Goal: Task Accomplishment & Management: Use online tool/utility

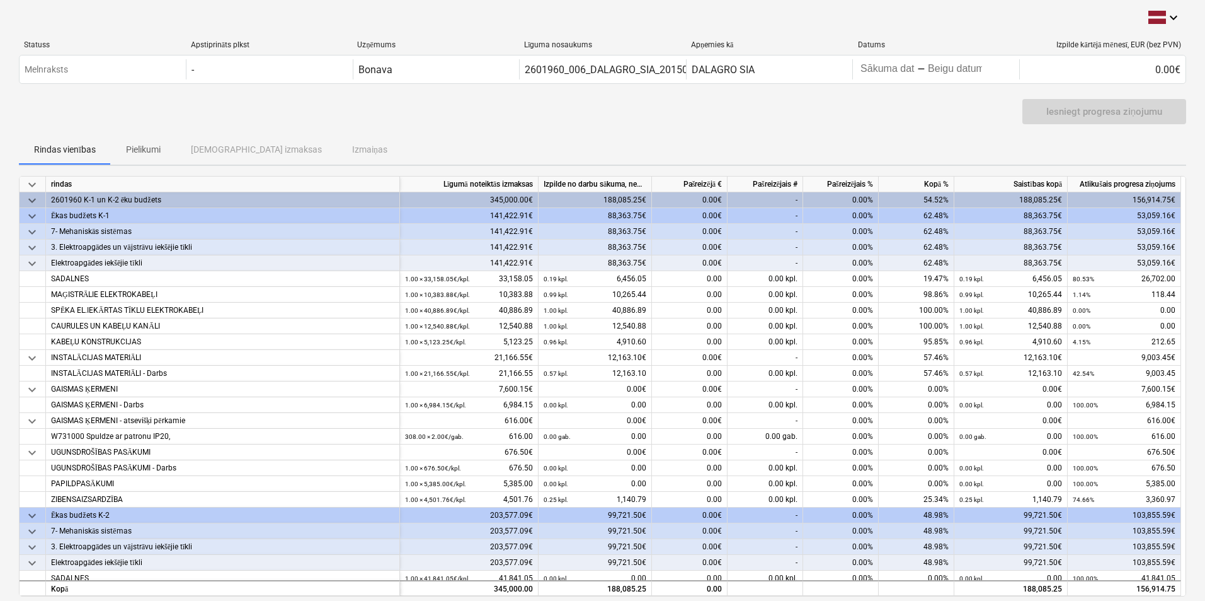
click at [32, 210] on span "keyboard_arrow_down" at bounding box center [32, 216] width 15 height 15
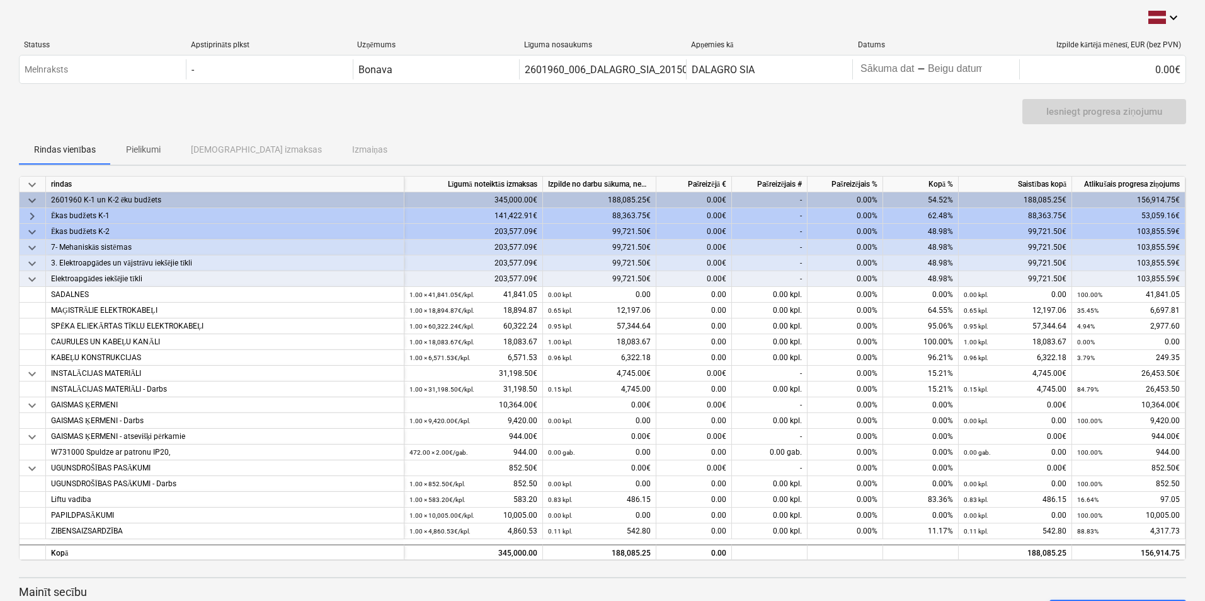
click at [32, 210] on span "keyboard_arrow_right" at bounding box center [32, 216] width 15 height 15
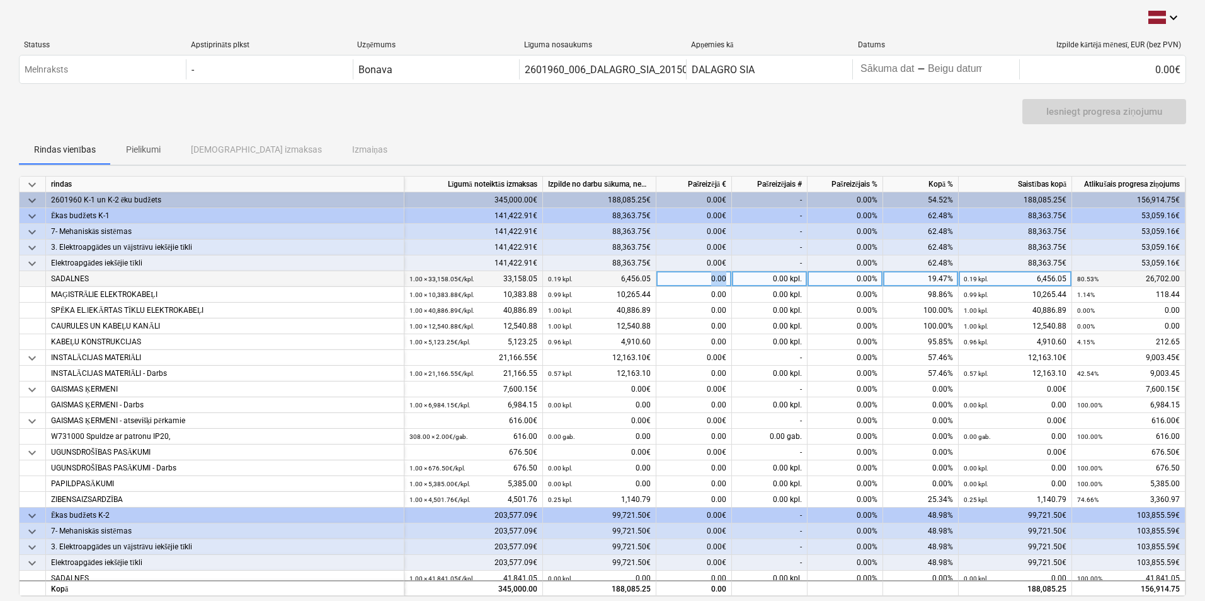
drag, startPoint x: 701, startPoint y: 274, endPoint x: 760, endPoint y: 277, distance: 58.7
click at [0, 0] on div "SADALNES 1.00 × 33,158.05€ / kpl. 33,158.05 0.19 kpl. 6,456.05 0.00 0.00 kpl. 0…" at bounding box center [0, 0] width 0 height 0
click at [712, 277] on div "0.00" at bounding box center [695, 279] width 76 height 16
type input "4800.00"
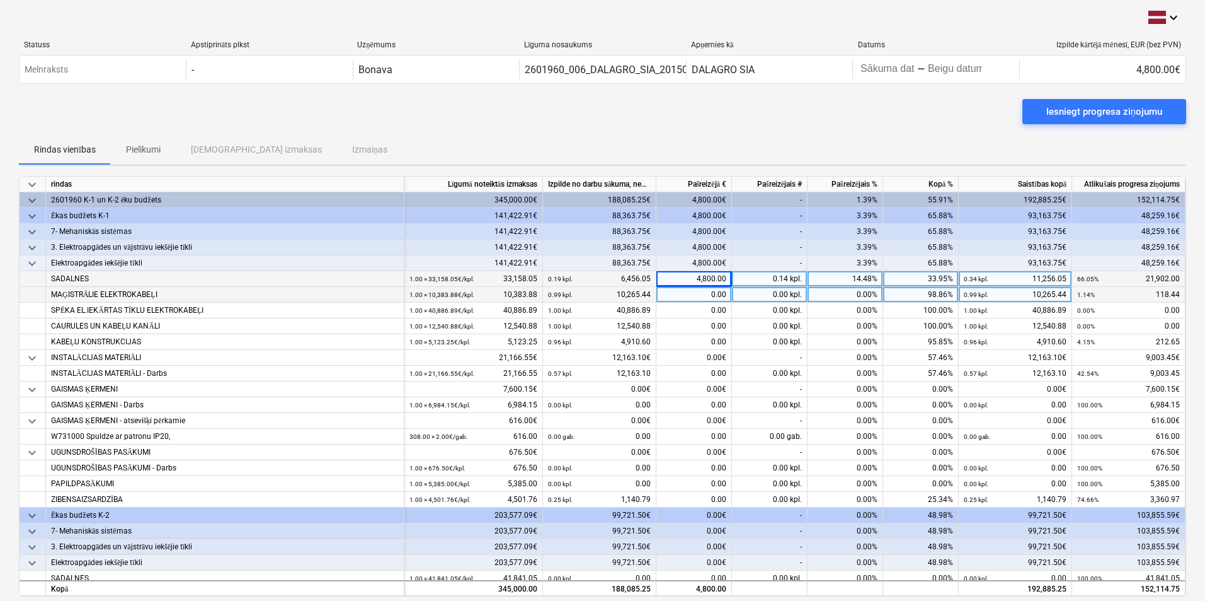
click at [706, 294] on div "0.00" at bounding box center [695, 295] width 76 height 16
type input "118.44"
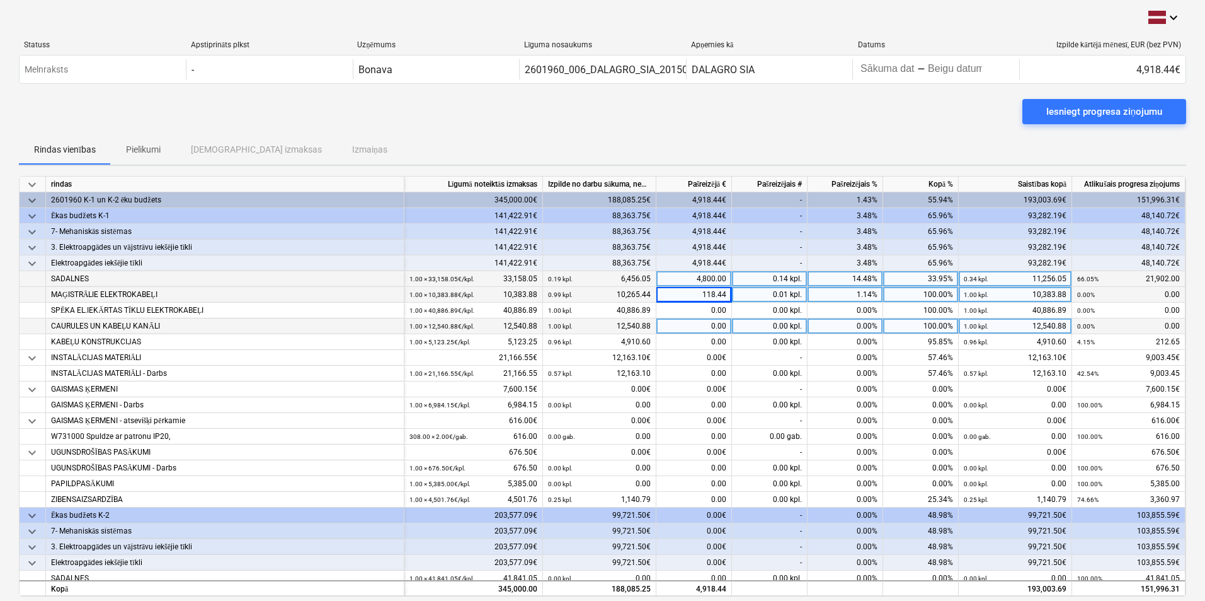
click at [709, 328] on div "0.00" at bounding box center [695, 326] width 76 height 16
type input "10,5"
click at [716, 326] on div "0.00" at bounding box center [695, 326] width 76 height 16
type input "10.5"
drag, startPoint x: 702, startPoint y: 325, endPoint x: 741, endPoint y: 319, distance: 39.5
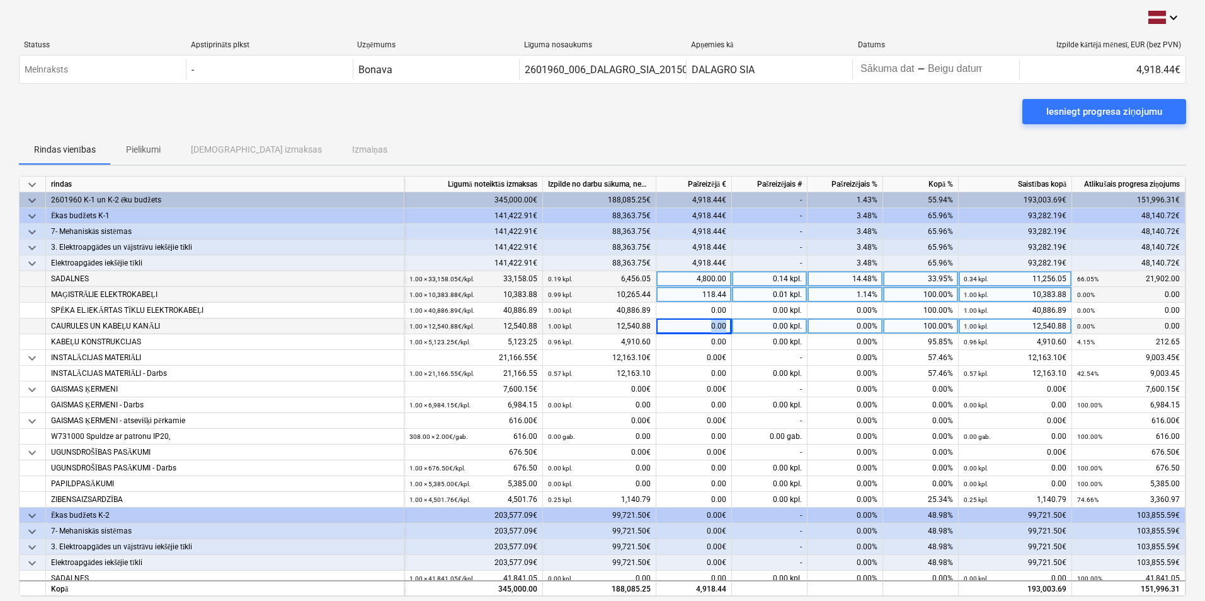
click at [0, 0] on div "CAURULES UN KABEĻU KANĀLI 1.00 × 12,540.88€ / kpl. 12,540.88 1.00 kpl. 12,540.8…" at bounding box center [0, 0] width 0 height 0
type input "10.5"
click at [829, 135] on div "Rindas vienības Pielikumi Apstiprinātas izmaksas Izmaiņas" at bounding box center [603, 149] width 1168 height 30
